Goal: Find specific page/section: Find specific page/section

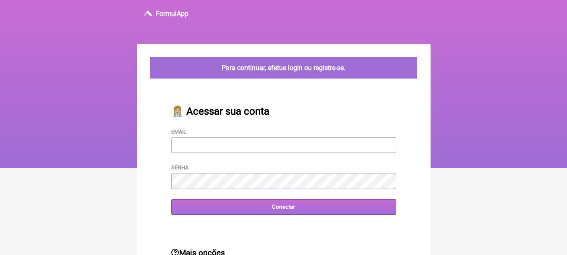
type input "[EMAIL_ADDRESS][DOMAIN_NAME]"
click at [303, 214] on input "Conectar" at bounding box center [283, 207] width 225 height 16
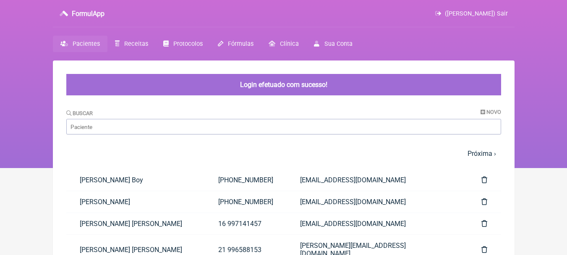
click at [219, 118] on div "Buscar Novo" at bounding box center [283, 122] width 435 height 26
click at [219, 122] on input "Buscar" at bounding box center [283, 127] width 435 height 16
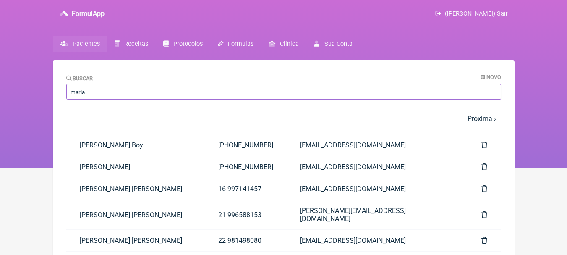
type input "maria"
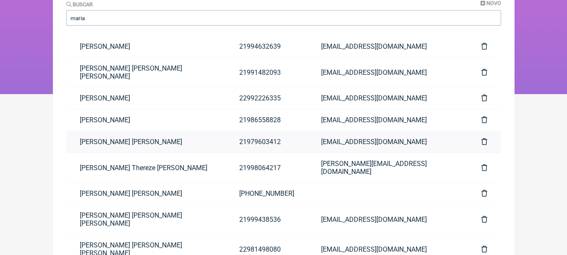
scroll to position [84, 0]
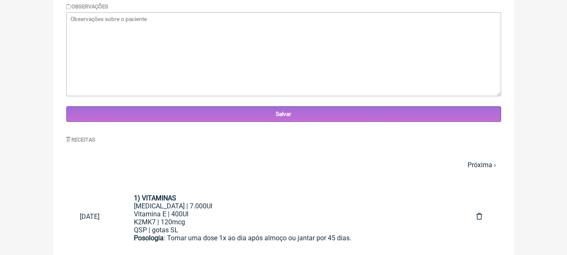
scroll to position [252, 0]
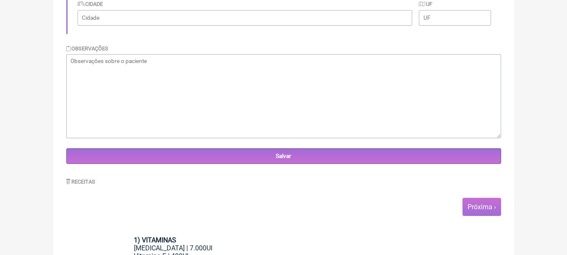
click at [485, 201] on span "Próxima ›" at bounding box center [481, 207] width 39 height 18
click at [485, 206] on link "Próxima ›" at bounding box center [481, 207] width 29 height 8
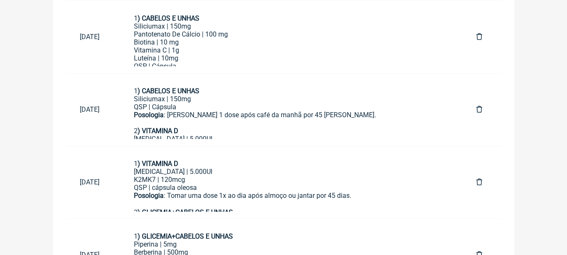
scroll to position [820, 0]
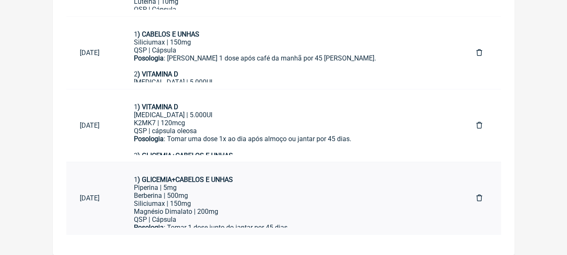
click at [288, 180] on div "1 ) GLICEMIA+CABELOS E UNHAS" at bounding box center [292, 179] width 316 height 8
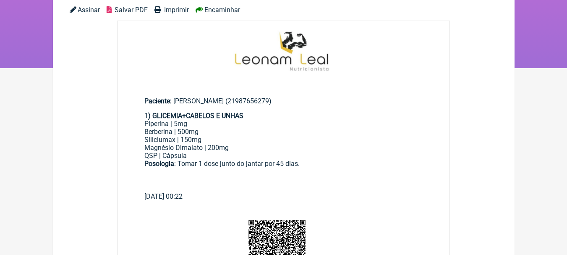
scroll to position [168, 0]
